Goal: Task Accomplishment & Management: Manage account settings

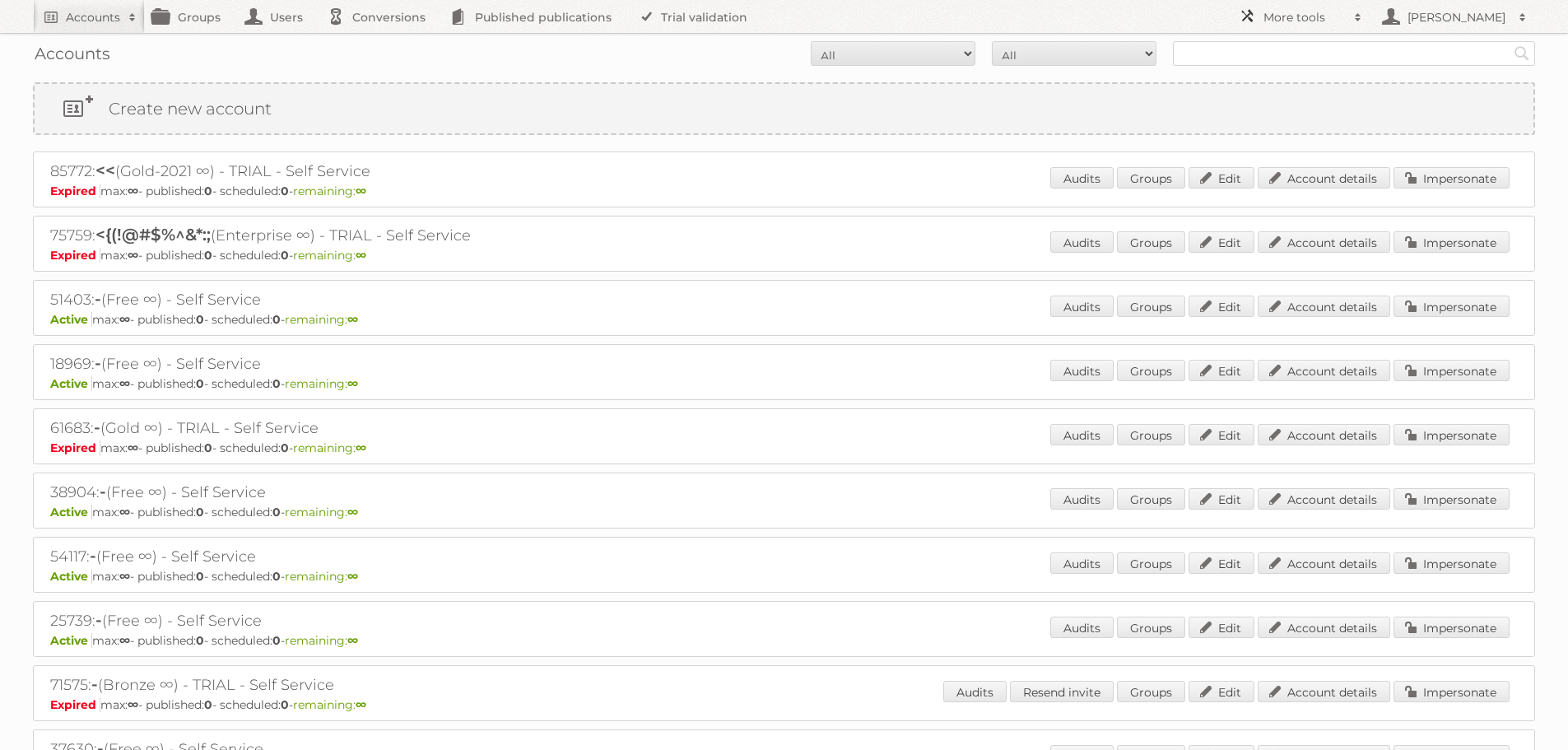
click at [1285, 22] on h2 "More tools" at bounding box center [1305, 17] width 82 height 16
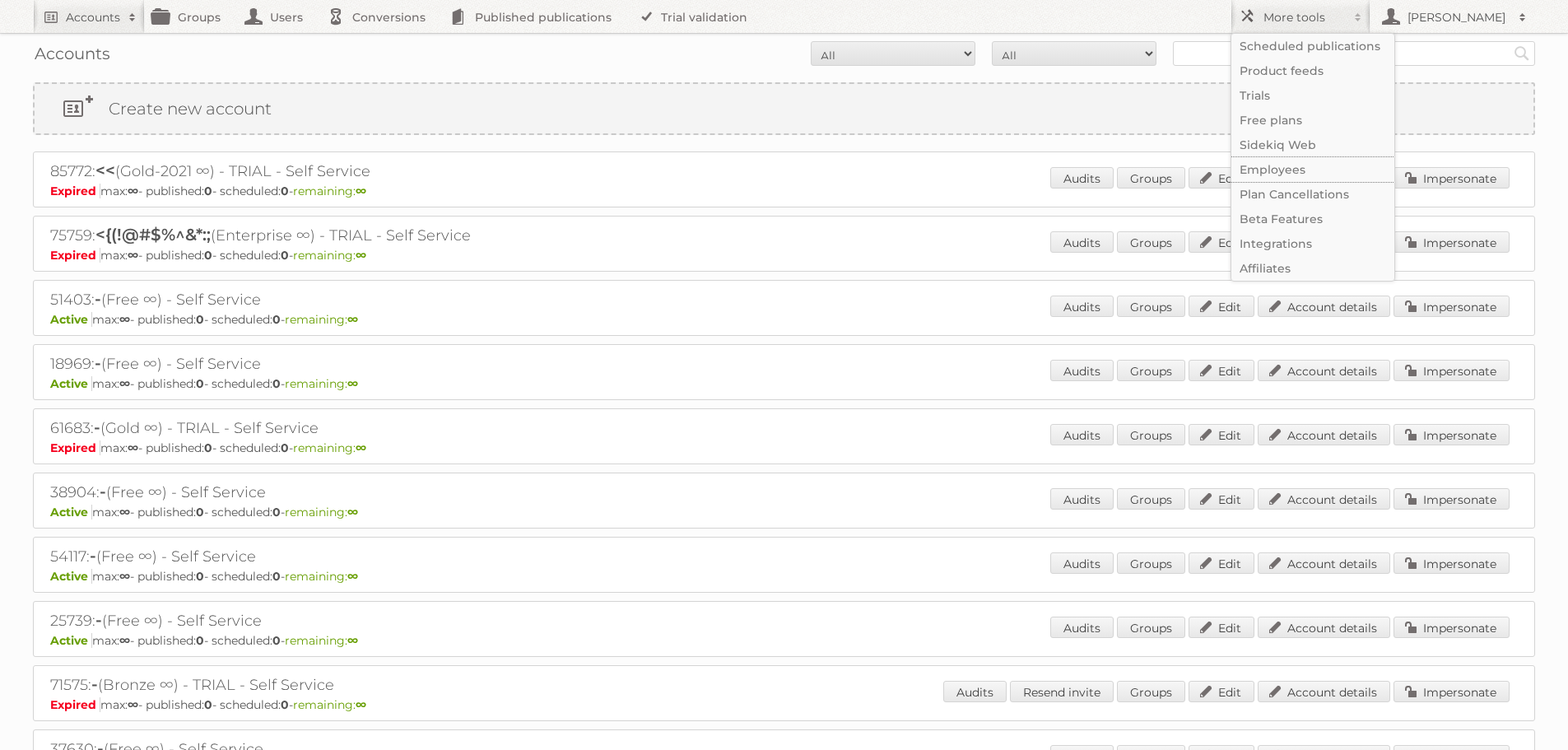
click at [1277, 167] on link "Employees" at bounding box center [1312, 169] width 163 height 25
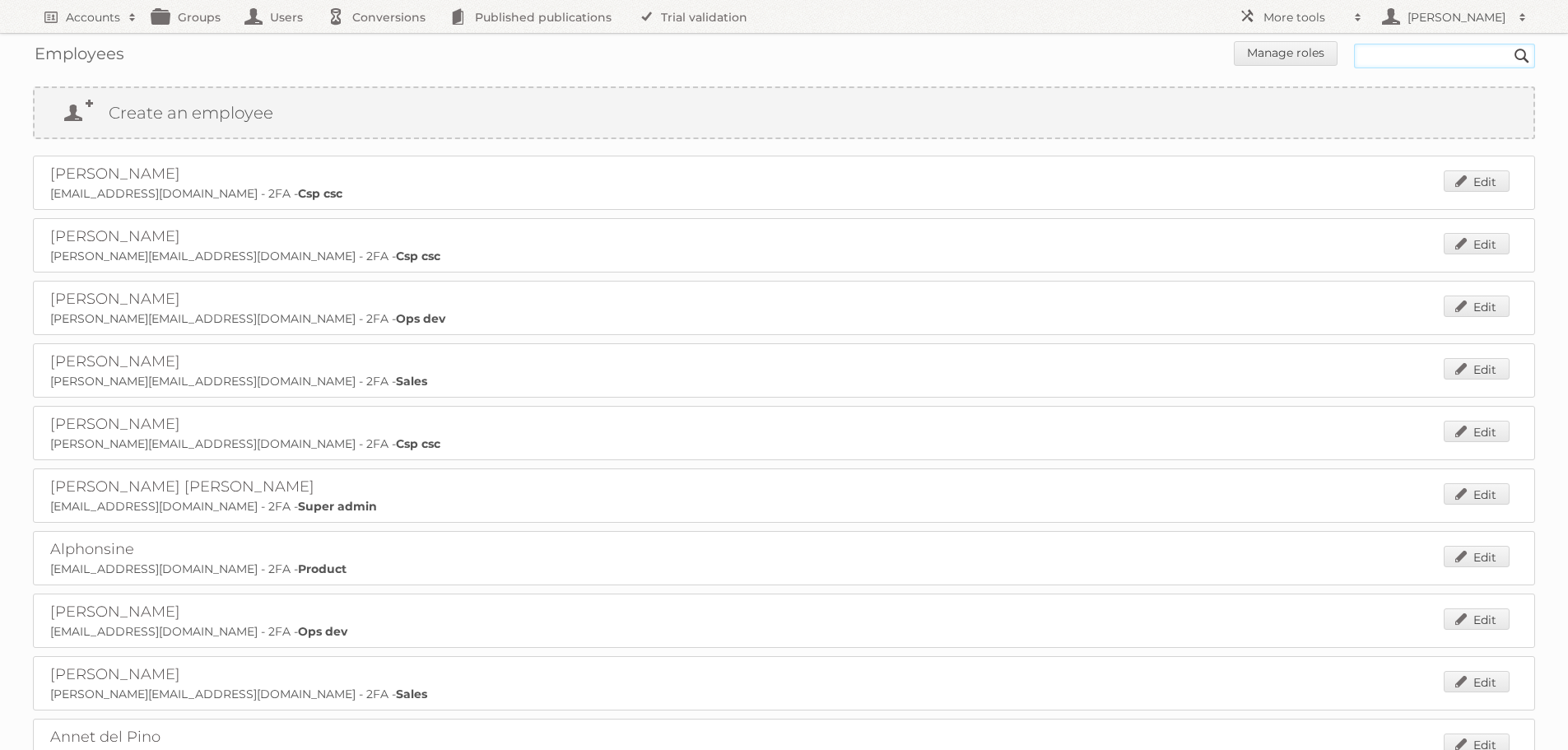
click at [1402, 46] on input "text" at bounding box center [1444, 56] width 181 height 25
type input "[PERSON_NAME]"
click at [1510, 44] on input "Search" at bounding box center [1522, 56] width 25 height 25
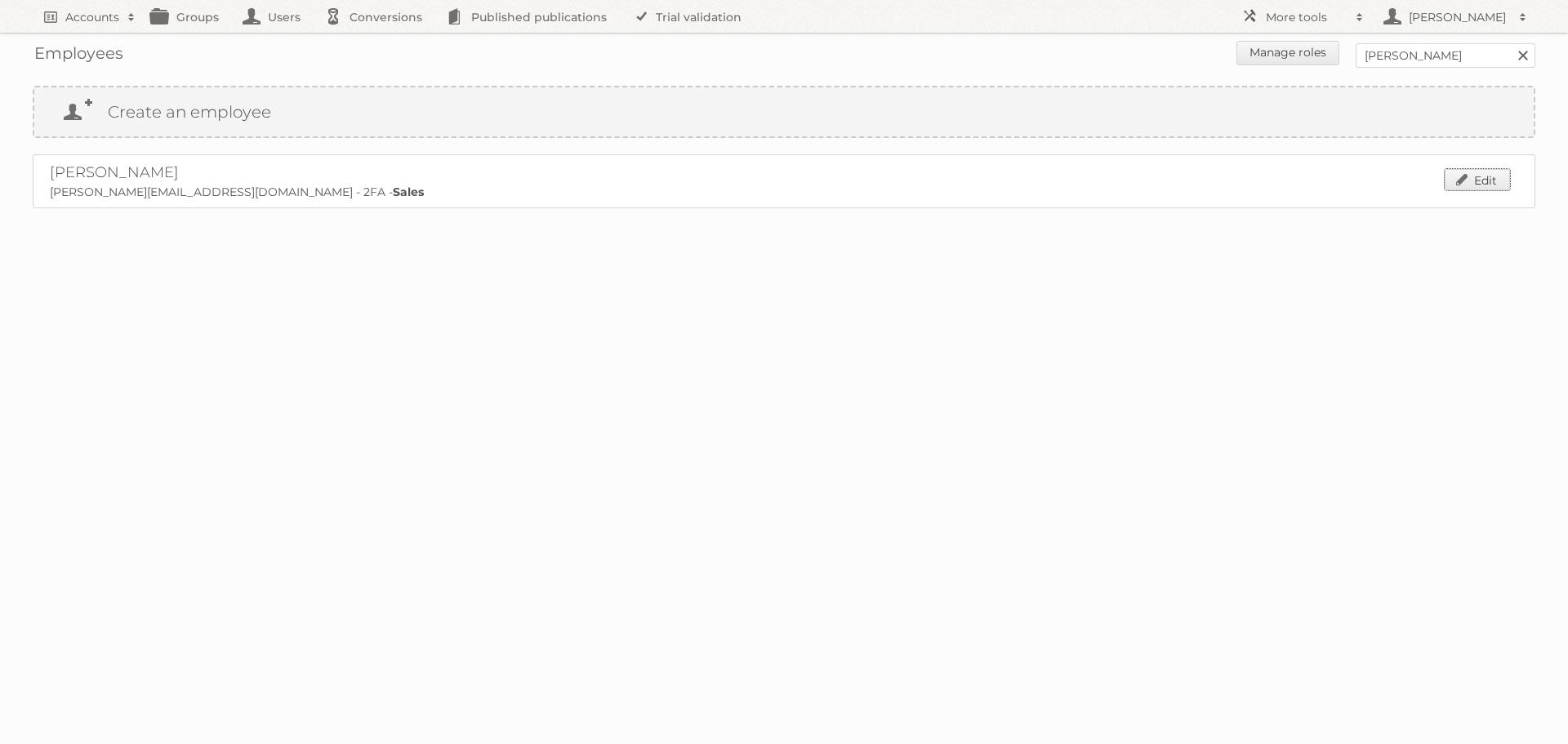
click at [1482, 179] on link "Edit" at bounding box center [1477, 180] width 65 height 22
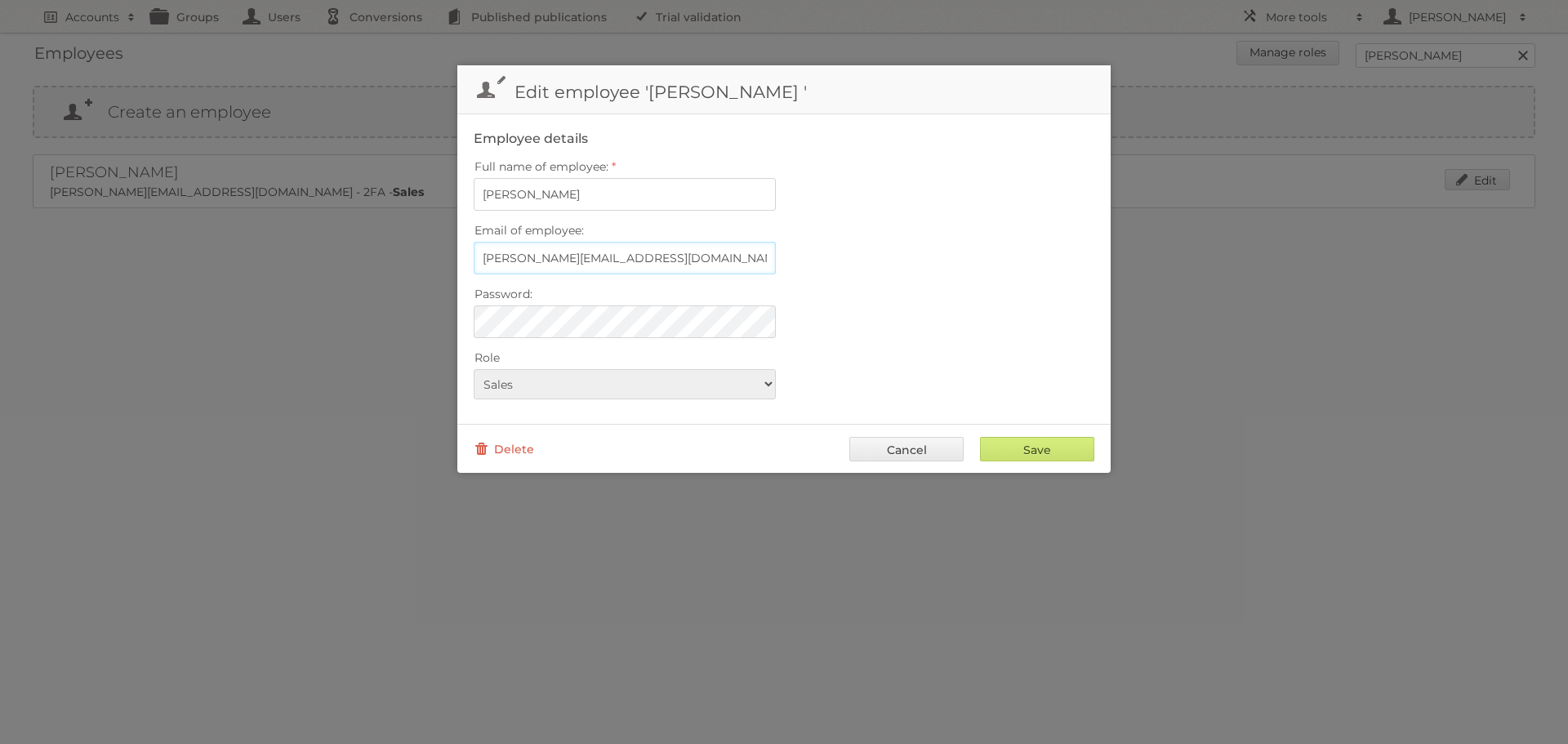
type input "zachary@publitas.com"
click at [474, 305] on div at bounding box center [474, 305] width 0 height 0
click at [1435, 306] on div at bounding box center [784, 372] width 1568 height 744
click at [474, 305] on div at bounding box center [474, 305] width 0 height 0
click at [1022, 456] on input "Save" at bounding box center [1037, 449] width 115 height 24
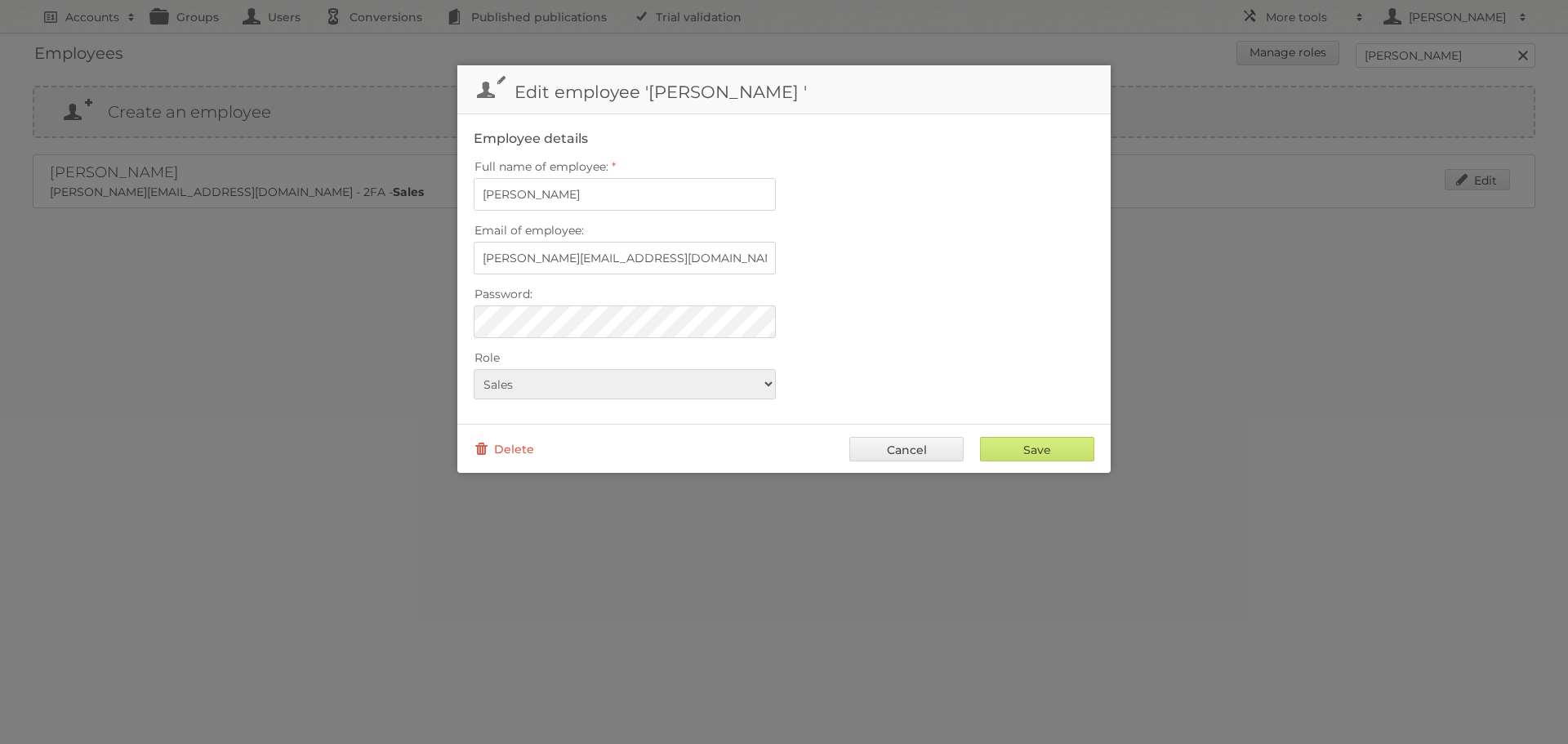
type input "..."
